Goal: Book appointment/travel/reservation

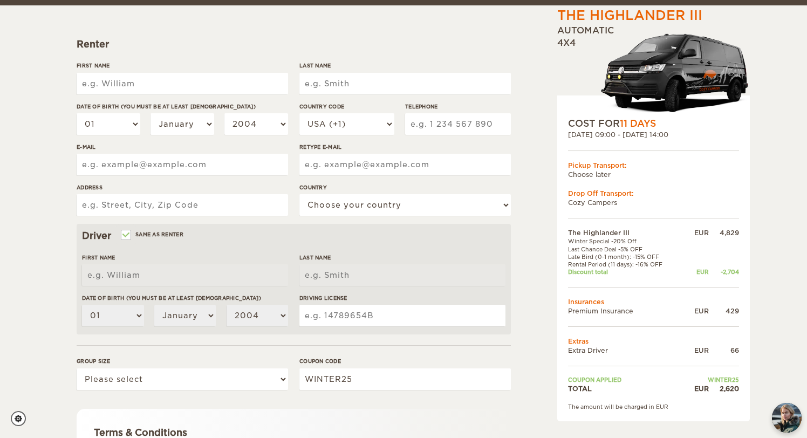
scroll to position [125, 0]
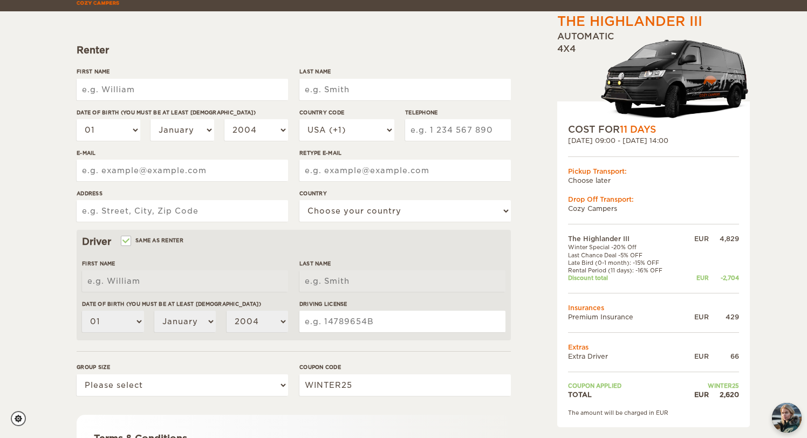
click at [133, 83] on input "First Name" at bounding box center [182, 90] width 211 height 22
type input "[PERSON_NAME]"
type input "7603336614"
type input "[EMAIL_ADDRESS][DOMAIN_NAME]"
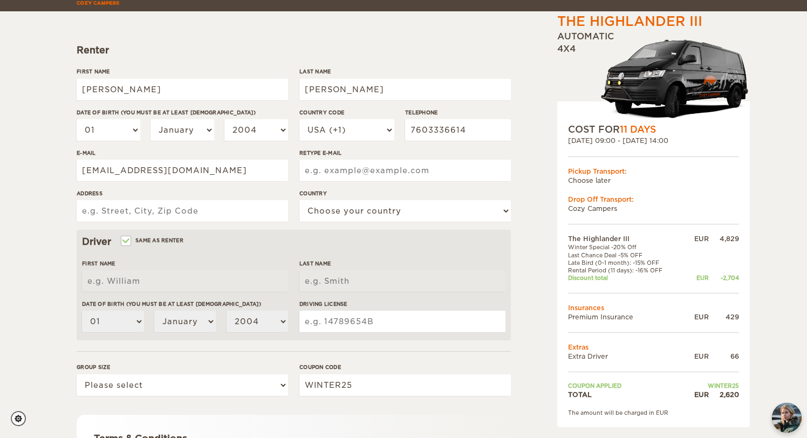
type input "[EMAIL_ADDRESS][DOMAIN_NAME]"
type input "39503 [PERSON_NAME]"
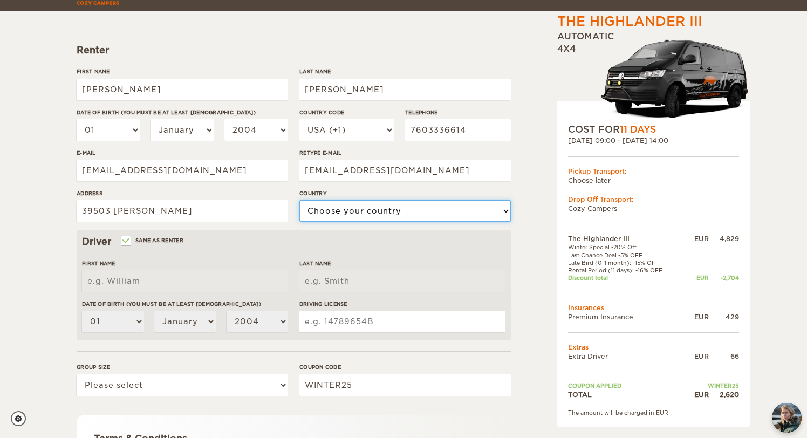
select select "222"
type input "[PERSON_NAME]"
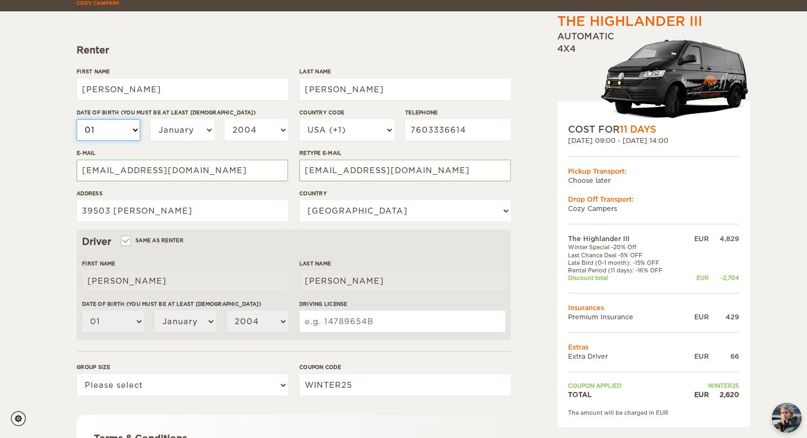
click at [113, 130] on select "01 02 03 04 05 06 07 08 09 10 11 12 13 14 15 16 17 18 19 20 21 22 23 24 25 26 2…" at bounding box center [109, 130] width 64 height 22
click at [77, 119] on select "01 02 03 04 05 06 07 08 09 10 11 12 13 14 15 16 17 18 19 20 21 22 23 24 25 26 2…" at bounding box center [109, 130] width 64 height 22
click at [170, 130] on select "January February March April May June July August September October November De…" at bounding box center [182, 130] width 64 height 22
select select "07"
click at [150, 119] on select "January February March April May June July August September October November De…" at bounding box center [182, 130] width 64 height 22
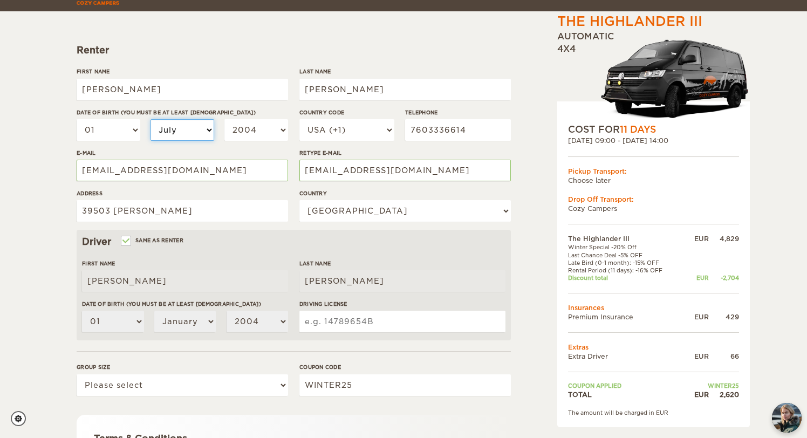
select select "07"
click at [271, 127] on select "2004 2003 2002 2001 2000 1999 1998 1997 1996 1995 1994 1993 1992 1991 1990 1989…" at bounding box center [256, 130] width 64 height 22
select select "1989"
click at [224, 119] on select "2004 2003 2002 2001 2000 1999 1998 1997 1996 1995 1994 1993 1992 1991 1990 1989…" at bounding box center [256, 130] width 64 height 22
select select "1989"
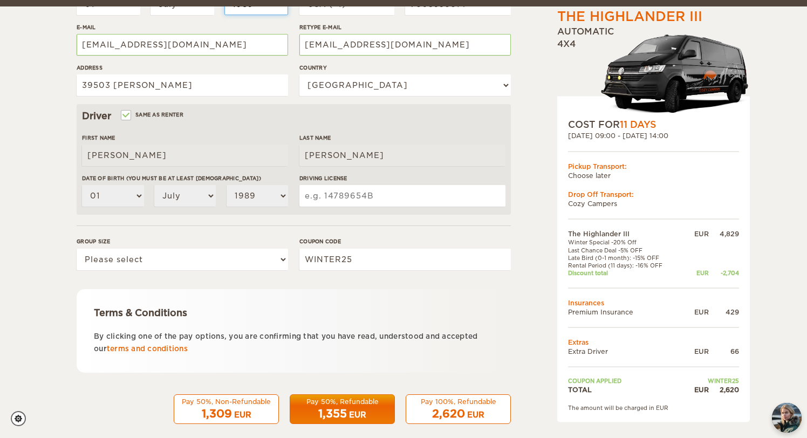
scroll to position [188, 0]
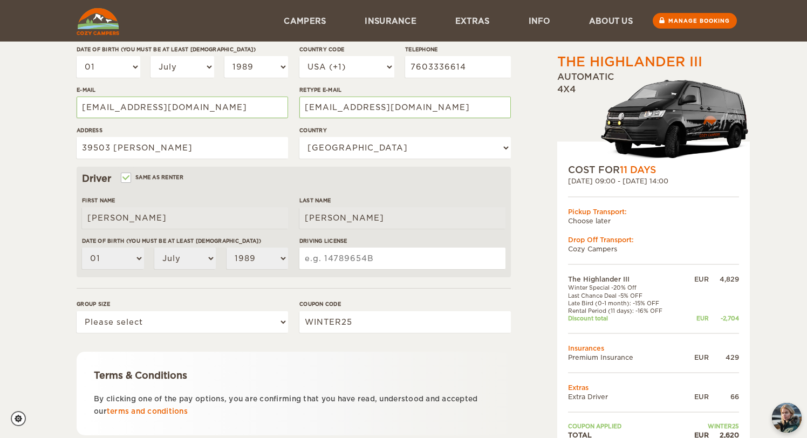
click at [143, 188] on div "Driver Same as renter First Name [PERSON_NAME] Last Name [PERSON_NAME] Date of …" at bounding box center [294, 222] width 434 height 111
click at [125, 176] on input "Same as renter" at bounding box center [125, 178] width 7 height 7
checkbox input "false"
select select
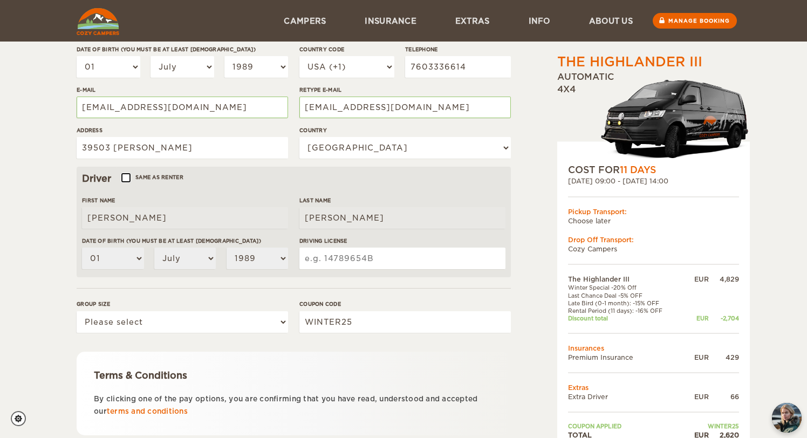
select select
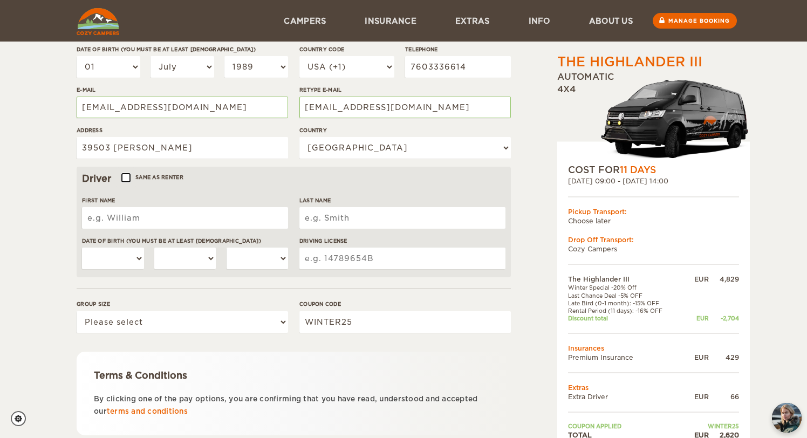
click at [125, 176] on input "Same as renter" at bounding box center [125, 178] width 7 height 7
checkbox input "true"
type input "[PERSON_NAME]"
select select "01"
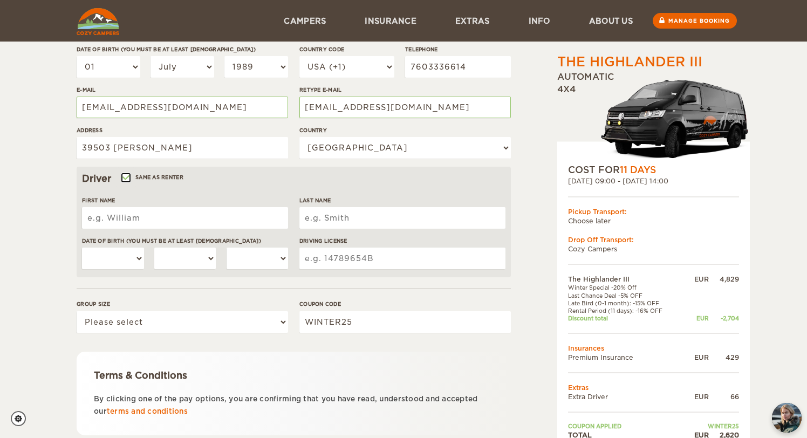
select select "07"
select select "1989"
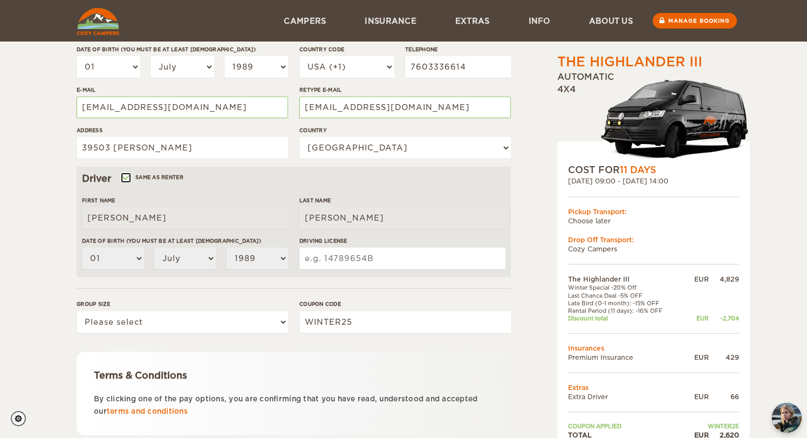
click at [125, 176] on input "Same as renter" at bounding box center [125, 178] width 7 height 7
checkbox input "false"
select select
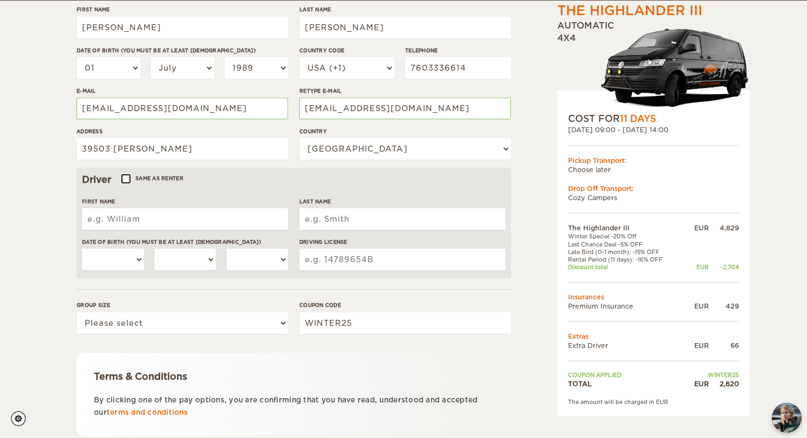
scroll to position [184, 0]
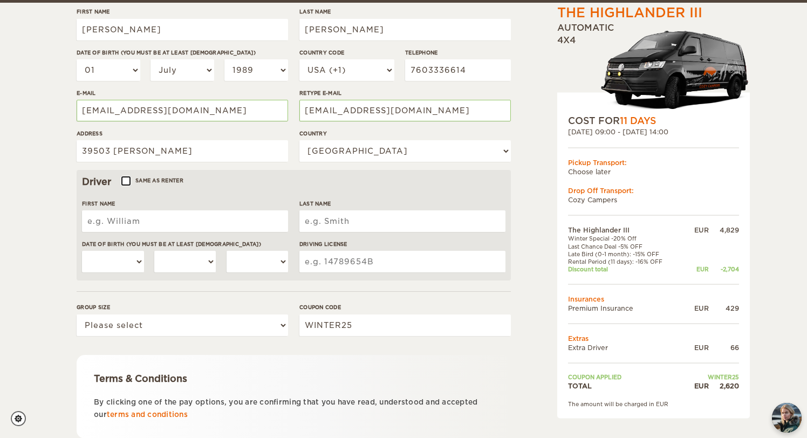
click at [125, 179] on input "Same as renter" at bounding box center [125, 182] width 7 height 7
checkbox input "true"
type input "[PERSON_NAME]"
select select "01"
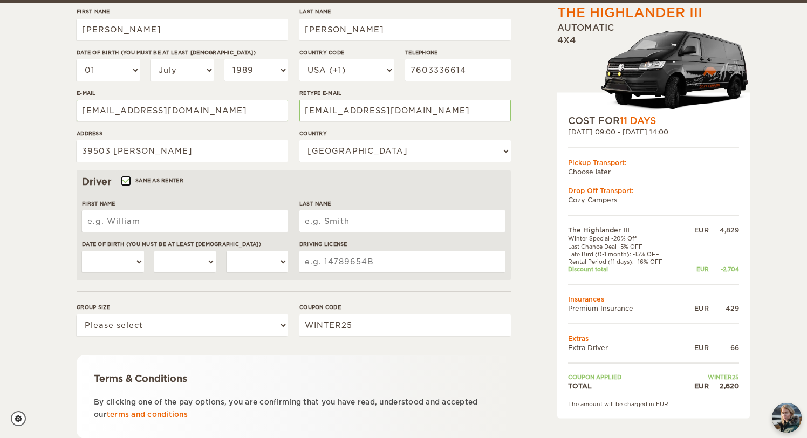
select select "07"
select select "1989"
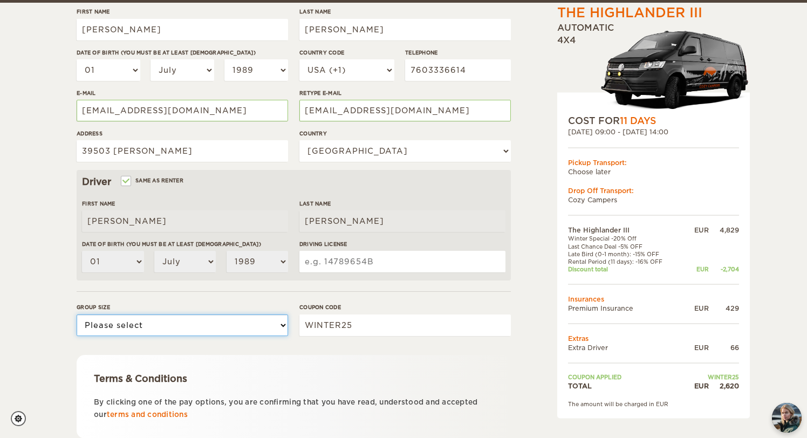
click at [172, 326] on select "Please select 1 2 3" at bounding box center [182, 325] width 211 height 22
select select "3"
click at [77, 314] on select "Please select 1 2 3" at bounding box center [182, 325] width 211 height 22
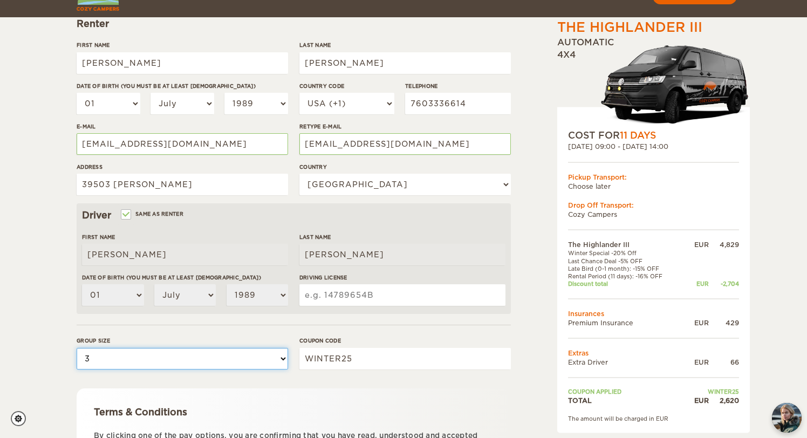
scroll to position [140, 0]
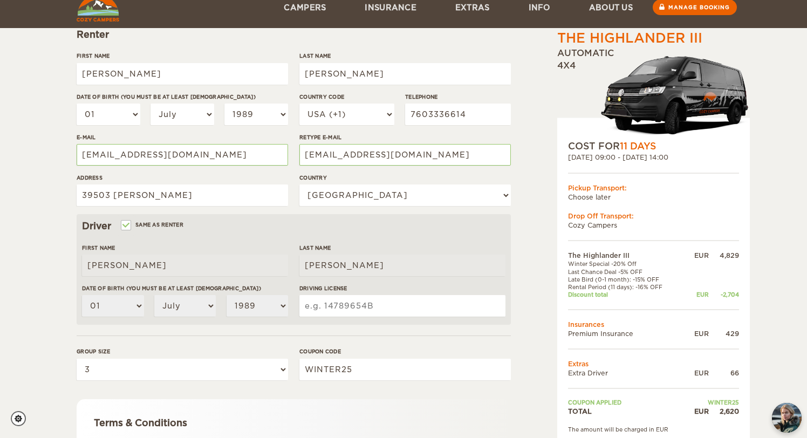
click at [150, 224] on label "Same as renter" at bounding box center [152, 224] width 61 height 10
click at [129, 224] on input "Same as renter" at bounding box center [125, 226] width 7 height 7
checkbox input "false"
select select
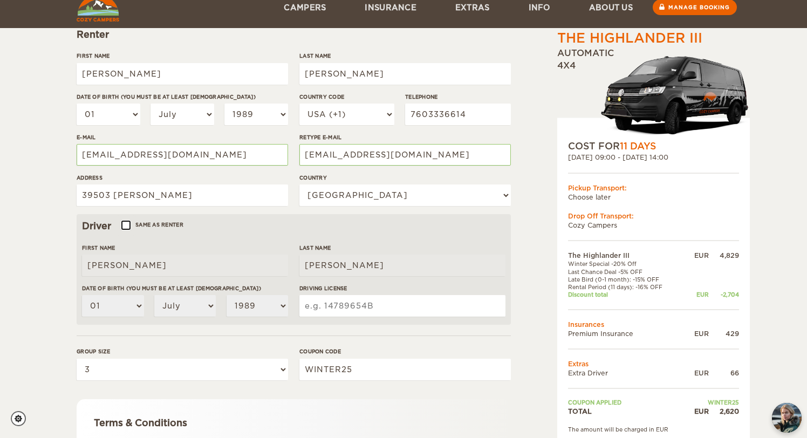
select select
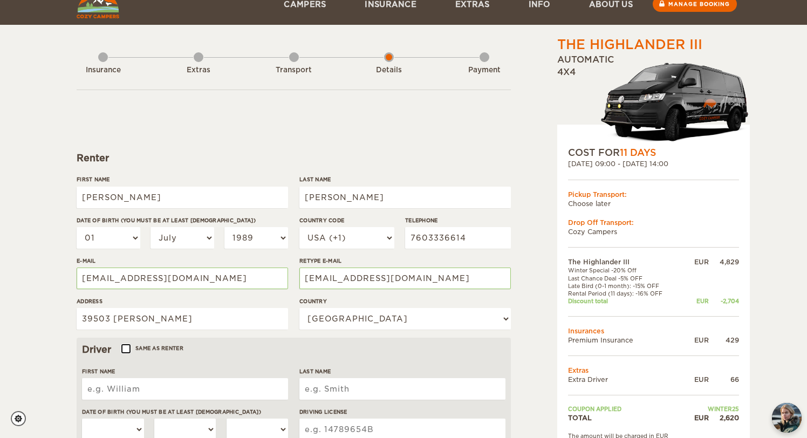
scroll to position [0, 0]
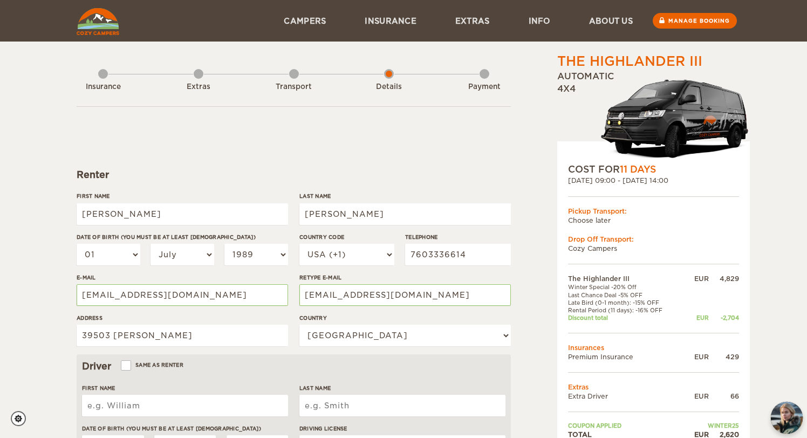
click at [785, 418] on img "chat-button" at bounding box center [787, 418] width 32 height 32
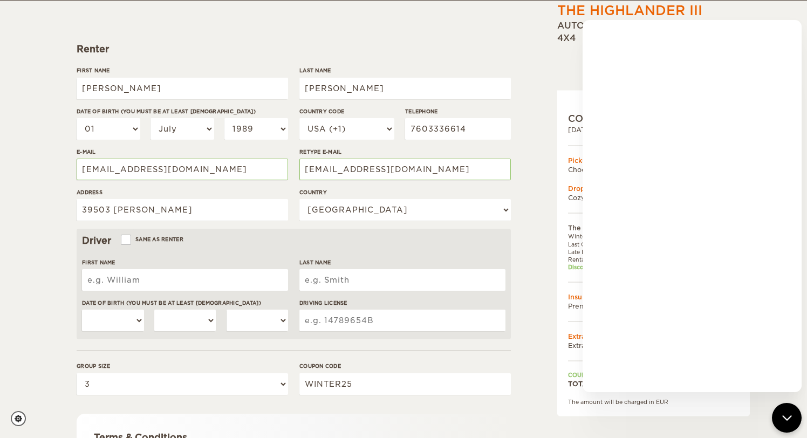
scroll to position [123, 0]
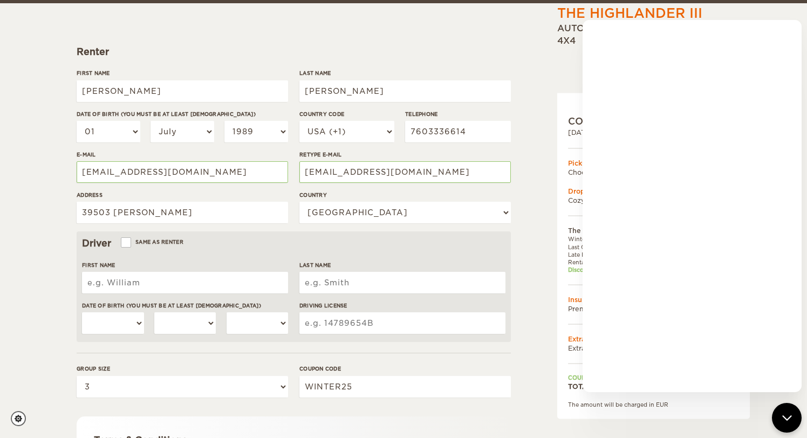
drag, startPoint x: 78, startPoint y: 238, endPoint x: 223, endPoint y: 239, distance: 145.1
click at [223, 239] on div "Driver Same as renter First Name Last Name Date of birth (You must be at least …" at bounding box center [294, 286] width 434 height 111
click at [530, 70] on div "The Highlander III Expand Collapse Total 2,620 EUR Automatic 4x4 COST FOR 11 Da…" at bounding box center [626, 248] width 209 height 638
click at [787, 408] on div "chat-button" at bounding box center [787, 418] width 32 height 32
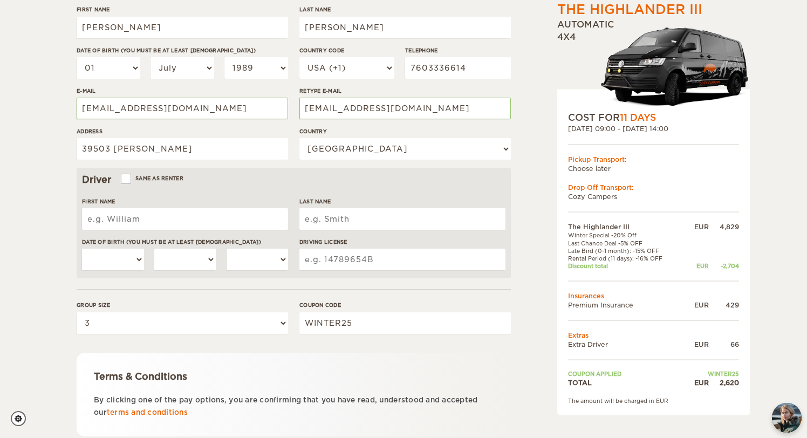
scroll to position [187, 0]
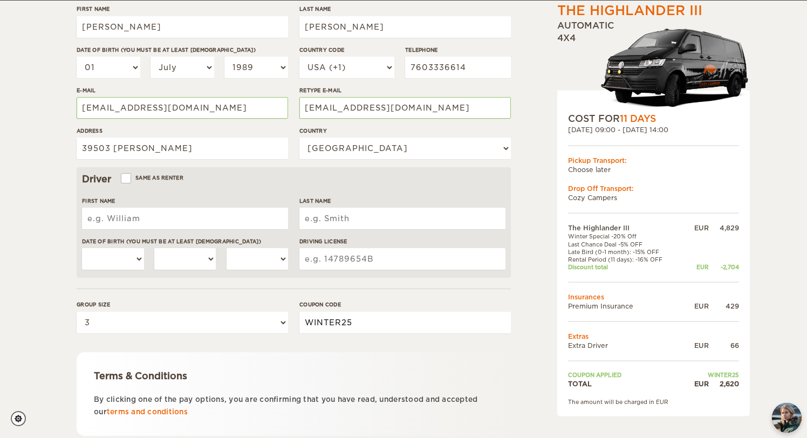
click at [411, 327] on input "WINTER25" at bounding box center [404, 323] width 211 height 22
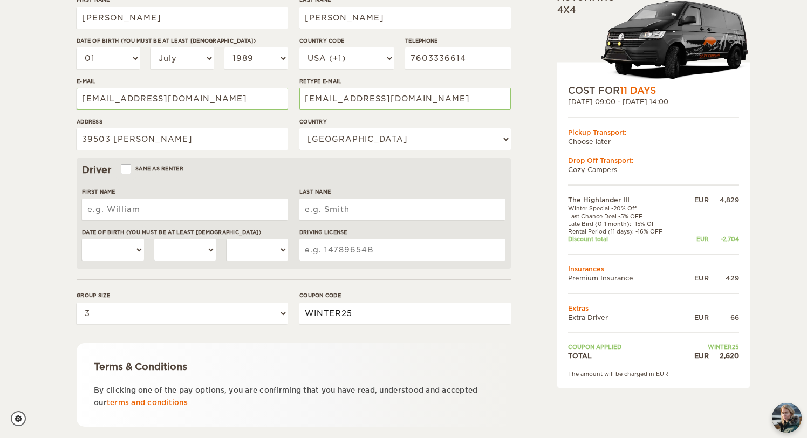
scroll to position [207, 0]
